Goal: Information Seeking & Learning: Learn about a topic

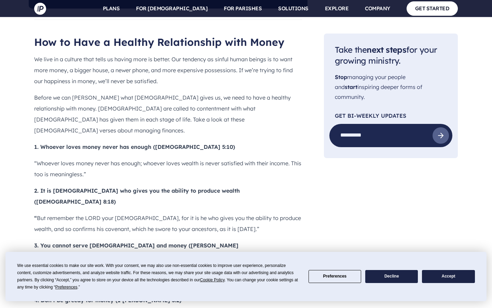
scroll to position [604, 0]
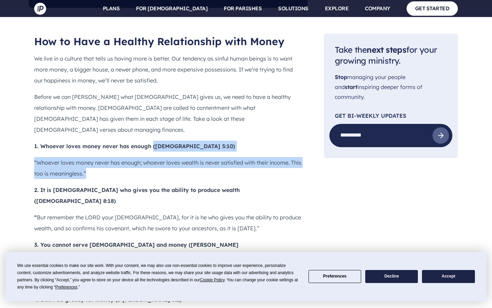
drag, startPoint x: 110, startPoint y: 135, endPoint x: 153, endPoint y: 100, distance: 54.9
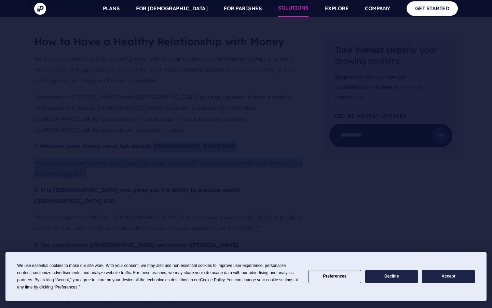
copy div "([DEMOGRAPHIC_DATA] 5:10) “Whoever loves money never has enough; whoever loves …"
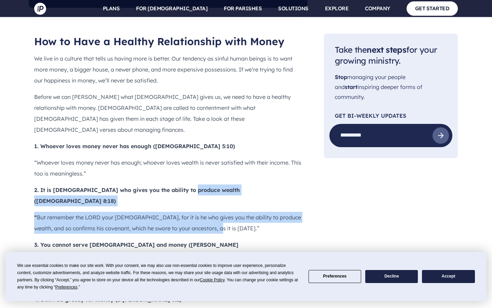
drag, startPoint x: 223, startPoint y: 177, endPoint x: 188, endPoint y: 151, distance: 43.6
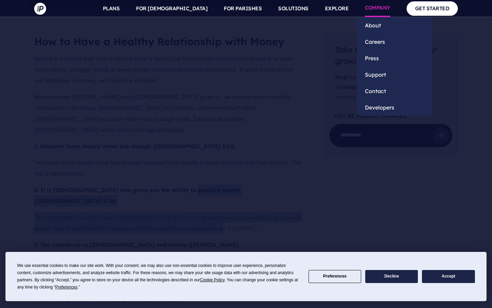
copy div "([DEMOGRAPHIC_DATA] 8:18) “ But remember the LORD your [DEMOGRAPHIC_DATA], for …"
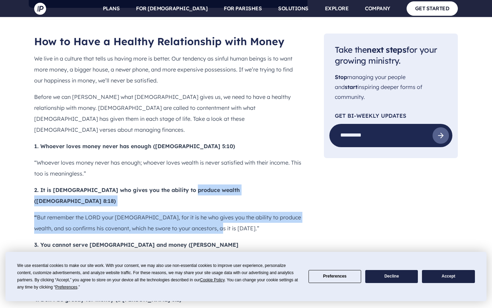
scroll to position [688, 0]
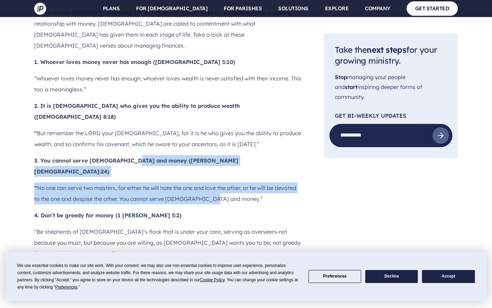
drag, startPoint x: 218, startPoint y: 136, endPoint x: 135, endPoint y: 107, distance: 87.7
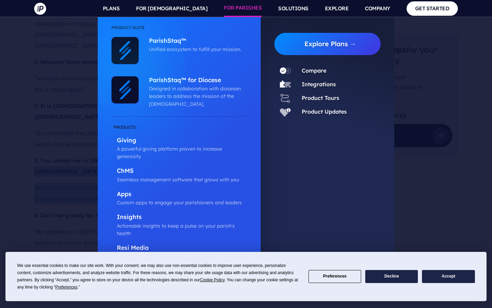
copy div "([PERSON_NAME][DEMOGRAPHIC_DATA]:24) “ No one can serve two masters, for either…"
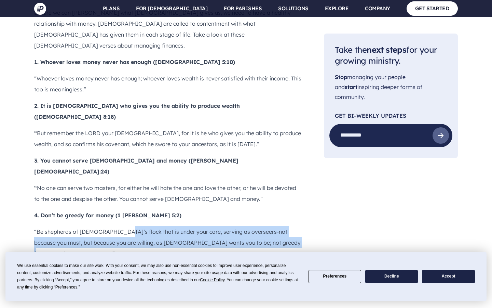
drag, startPoint x: 277, startPoint y: 182, endPoint x: 117, endPoint y: 167, distance: 161.1
click at [117, 226] on p "“Be shepherds of [DEMOGRAPHIC_DATA]’s flock that is under your care, serving as…" at bounding box center [168, 242] width 268 height 33
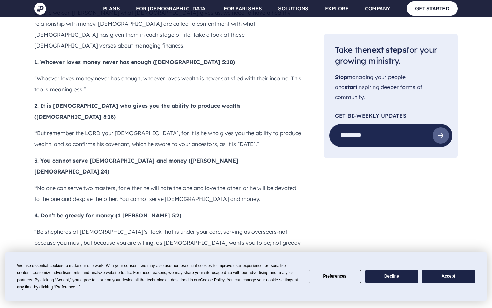
click at [268, 264] on p "5. Whoever is greedy troubles his household (Proverbs 15:27)" at bounding box center [168, 269] width 268 height 11
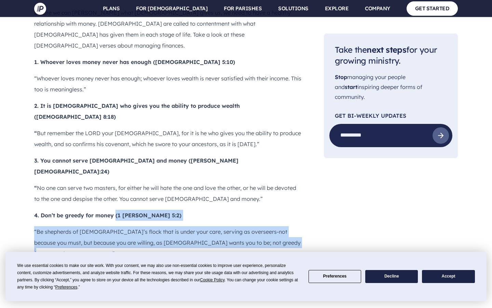
drag, startPoint x: 276, startPoint y: 182, endPoint x: 116, endPoint y: 148, distance: 163.1
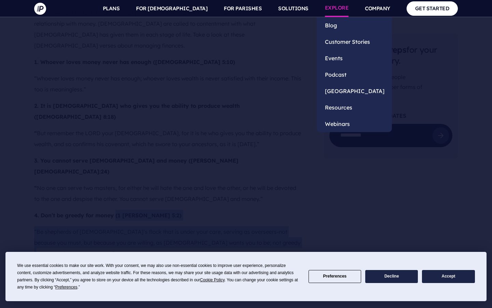
copy div "(1 [PERSON_NAME] 5:2) “Be shepherds of [DEMOGRAPHIC_DATA]’s flock that is under…"
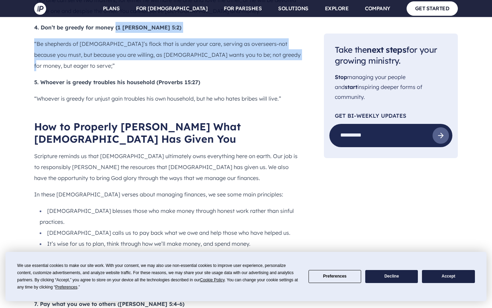
scroll to position [967, 0]
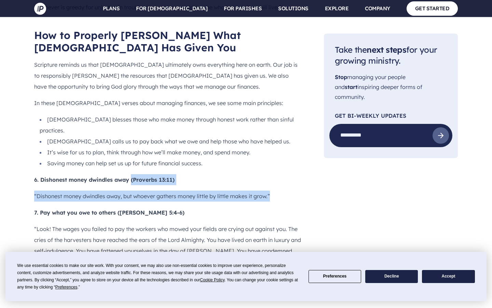
drag, startPoint x: 276, startPoint y: 101, endPoint x: 131, endPoint y: 83, distance: 146.7
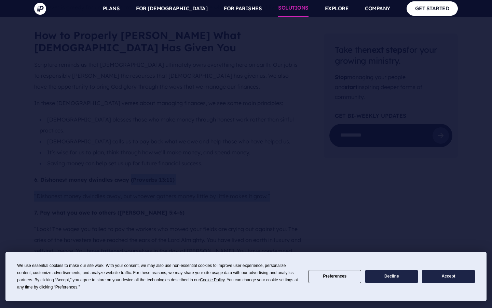
copy div "(Proverbs 13:11) “Dishonest money dwindles away, but whoever gathers money litt…"
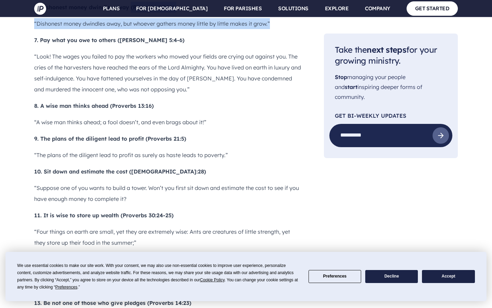
scroll to position [1140, 0]
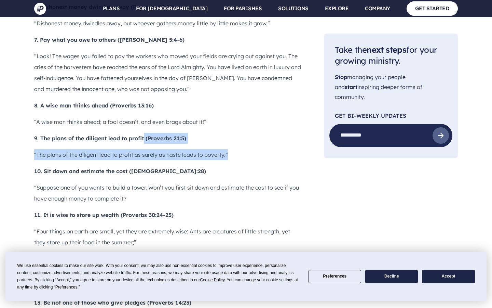
drag, startPoint x: 236, startPoint y: 59, endPoint x: 145, endPoint y: 44, distance: 91.8
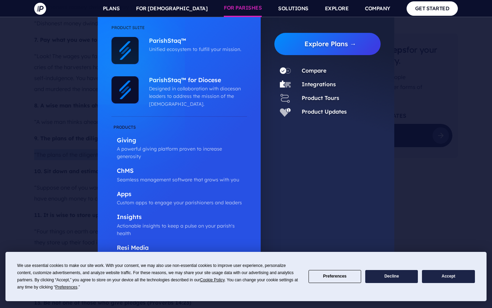
copy div "(Proverbs 21:5) “The plans of the diligent lead to profit as surely as haste le…"
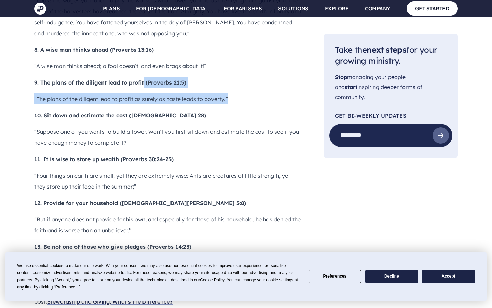
scroll to position [1198, 0]
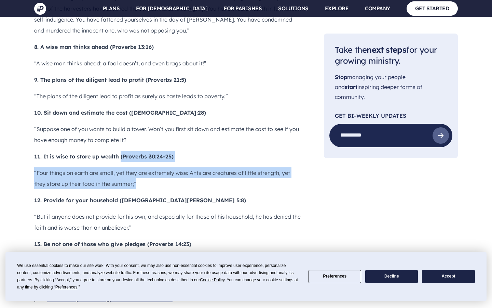
drag, startPoint x: 151, startPoint y: 87, endPoint x: 122, endPoint y: 62, distance: 39.0
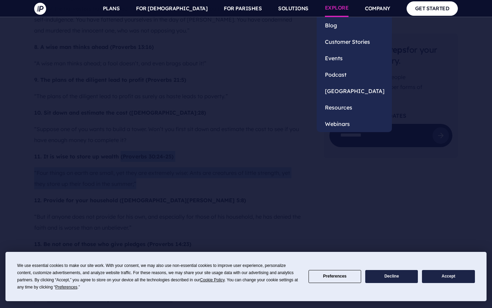
copy div "(Proverbs 30:24-25) “Four things on earth are small, yet they are extremely wis…"
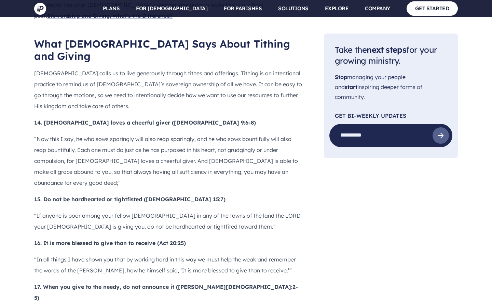
scroll to position [1505, 0]
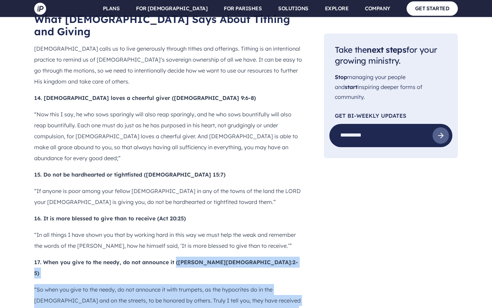
drag, startPoint x: 301, startPoint y: 182, endPoint x: 175, endPoint y: 134, distance: 133.8
click at [175, 134] on div "Sometimes it feels like our lives revolve around making money and spending mone…" at bounding box center [168, 83] width 268 height 2361
copy div "([PERSON_NAME][DEMOGRAPHIC_DATA]:2-5) “So when you give to the needy, do not an…"
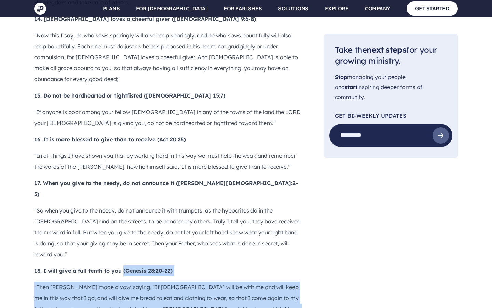
drag, startPoint x: 159, startPoint y: 164, endPoint x: 123, endPoint y: 118, distance: 58.3
click at [123, 118] on div "Sometimes it feels like our lives revolve around making money and spending mone…" at bounding box center [168, 4] width 268 height 2361
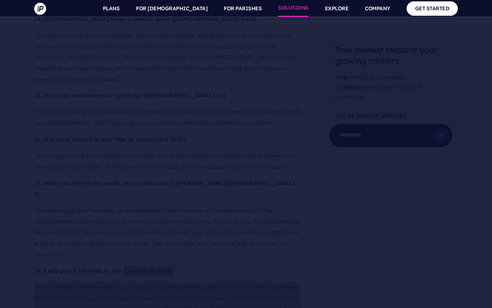
copy div "(Genesis 28:20-22) “Then [PERSON_NAME] made a vow, saying, “If [DEMOGRAPHIC_DAT…"
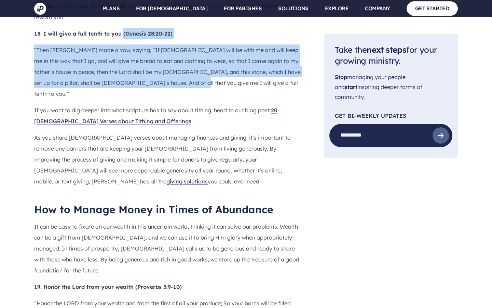
scroll to position [1825, 0]
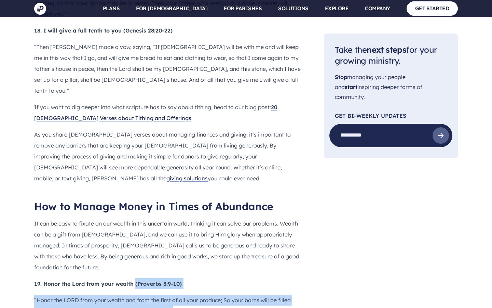
drag, startPoint x: 181, startPoint y: 126, endPoint x: 136, endPoint y: 101, distance: 51.4
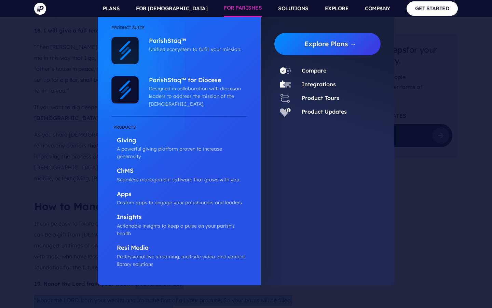
copy div "(Proverbs 3:9-10) “Honor the LORD from your wealth and from the first of all yo…"
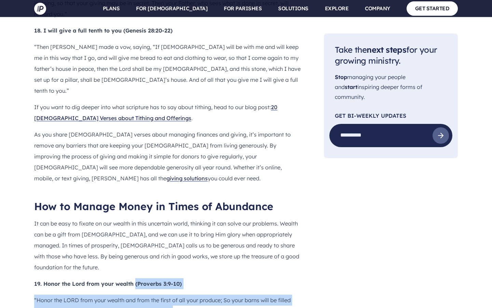
scroll to position [1832, 0]
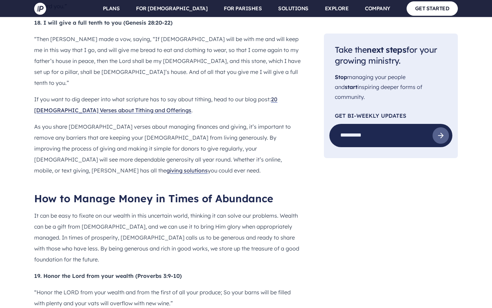
drag, startPoint x: 191, startPoint y: 160, endPoint x: 172, endPoint y: 136, distance: 30.9
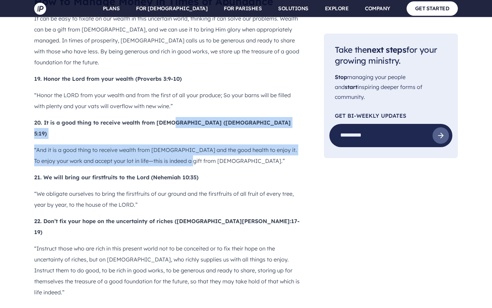
scroll to position [2049, 0]
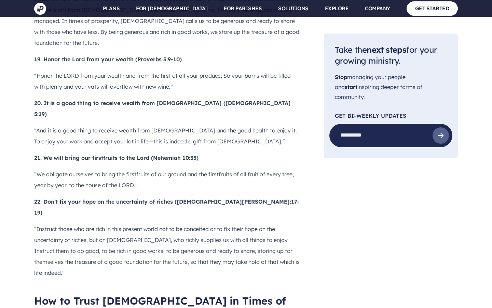
drag, startPoint x: 263, startPoint y: 174, endPoint x: 127, endPoint y: 159, distance: 136.6
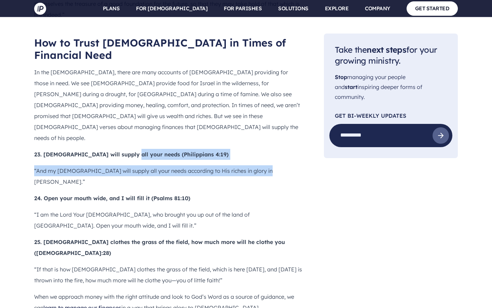
scroll to position [2243, 0]
